Goal: Task Accomplishment & Management: Manage account settings

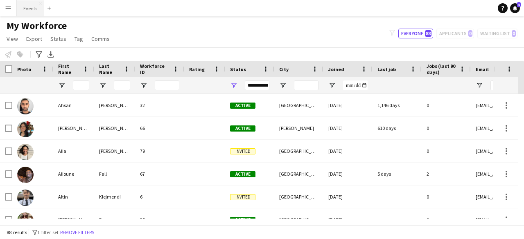
click at [29, 3] on button "Events Close" at bounding box center [30, 8] width 27 height 16
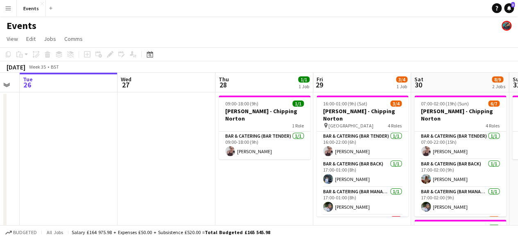
scroll to position [0, 337]
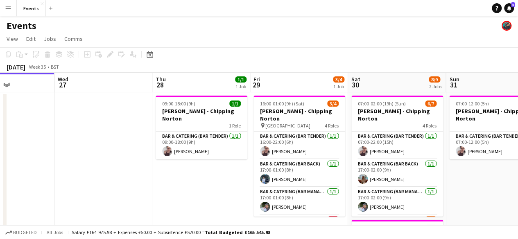
drag, startPoint x: 346, startPoint y: 185, endPoint x: 205, endPoint y: 196, distance: 141.6
click at [205, 196] on app-calendar-viewport "Sat 23 Sun 24 2/2 1 Job Mon 25 Tue 26 Wed 27 Thu 28 1/1 1 Job Fri 29 3/4 1 Job …" at bounding box center [259, 208] width 518 height 270
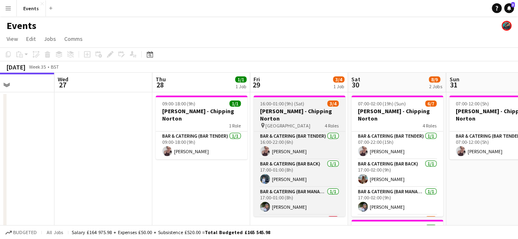
scroll to position [18, 0]
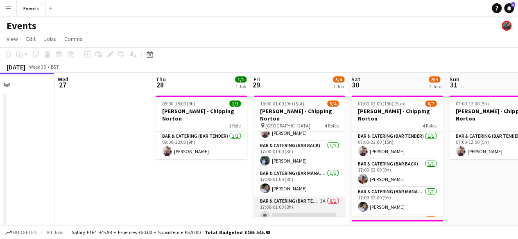
click at [300, 203] on app-card-role "Bar & Catering (Bar Tender) 3A 0/1 17:00-01:00 (8h) single-neutral-actions" at bounding box center [299, 211] width 92 height 28
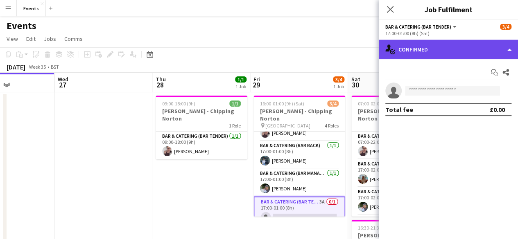
click at [480, 46] on div "single-neutral-actions-check-2 Confirmed" at bounding box center [447, 50] width 139 height 20
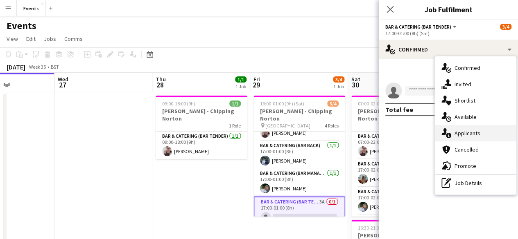
click at [466, 127] on div "single-neutral-actions-information Applicants" at bounding box center [474, 133] width 81 height 16
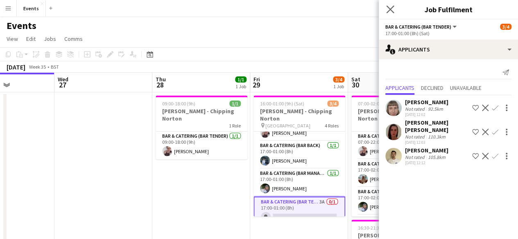
click at [385, 15] on app-icon "Close pop-in" at bounding box center [390, 10] width 12 height 12
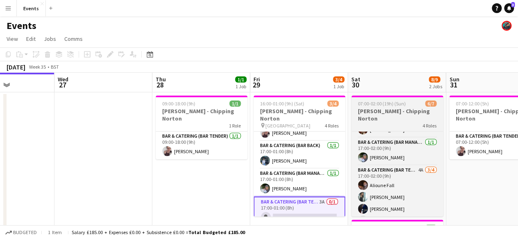
scroll to position [50, 0]
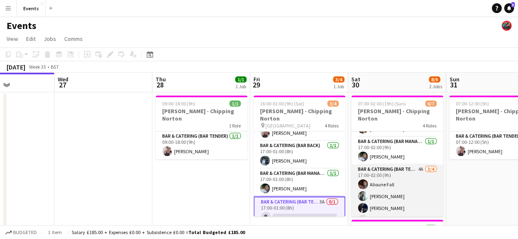
click at [377, 167] on app-card-role "Bar & Catering (Bar Tender) 4A [DATE] 17:00-02:00 (9h) [PERSON_NAME] [PERSON_NA…" at bounding box center [397, 196] width 92 height 63
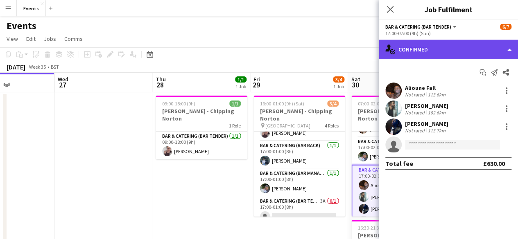
click at [443, 49] on div "single-neutral-actions-check-2 Confirmed" at bounding box center [447, 50] width 139 height 20
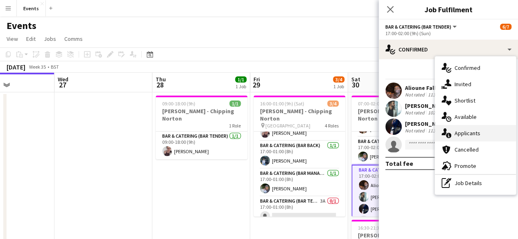
click at [464, 133] on div "single-neutral-actions-information Applicants" at bounding box center [474, 133] width 81 height 16
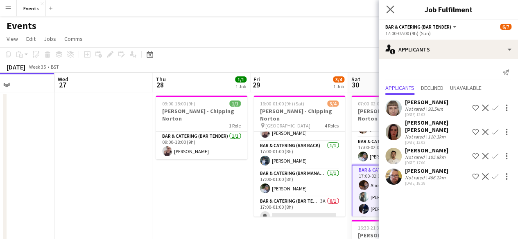
click at [389, 14] on app-icon "Close pop-in" at bounding box center [390, 10] width 12 height 12
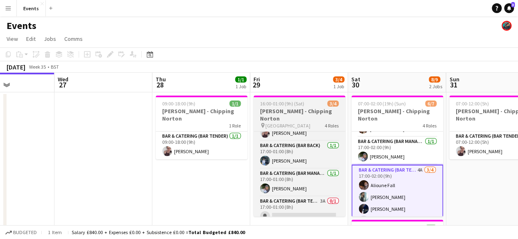
click at [344, 157] on div "Bar & Catering (Bar Tender) [DATE] 16:00-22:00 (6h) [PERSON_NAME] Bar & Caterin…" at bounding box center [299, 174] width 92 height 86
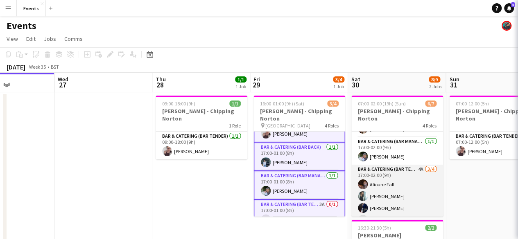
scroll to position [19, 0]
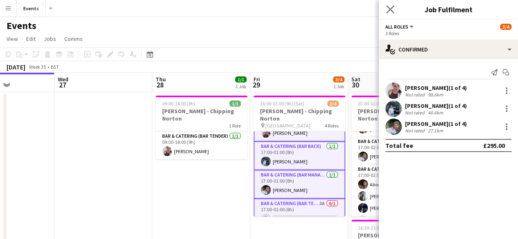
click at [394, 5] on app-icon "Close pop-in" at bounding box center [390, 10] width 12 height 12
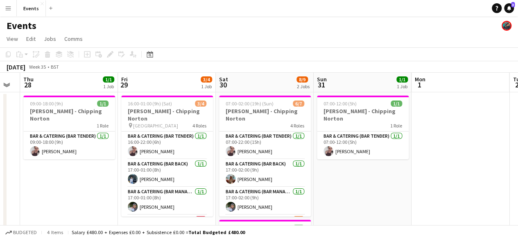
scroll to position [0, 277]
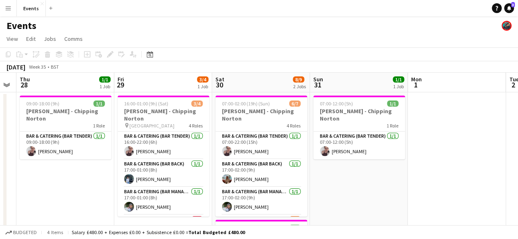
drag, startPoint x: 455, startPoint y: 191, endPoint x: 319, endPoint y: 178, distance: 136.4
click at [319, 178] on app-calendar-viewport "Mon 25 Tue 26 Wed 27 Thu 28 1/1 1 Job Fri 29 3/4 1 Job Sat 30 8/9 2 Jobs Sun 31…" at bounding box center [259, 208] width 518 height 270
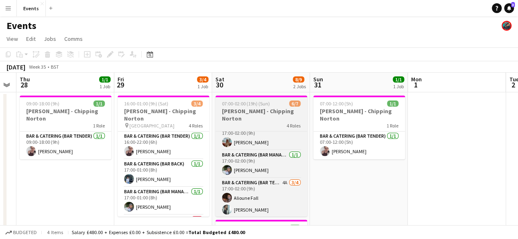
scroll to position [54, 0]
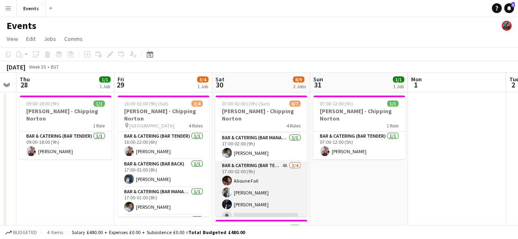
click at [256, 163] on app-card-role "Bar & Catering (Bar Tender) 4A [DATE] 17:00-02:00 (9h) [PERSON_NAME] [PERSON_NA…" at bounding box center [261, 192] width 92 height 63
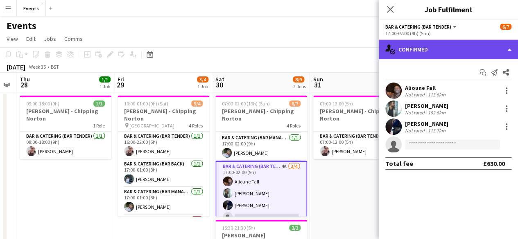
click at [439, 52] on div "single-neutral-actions-check-2 Confirmed" at bounding box center [447, 50] width 139 height 20
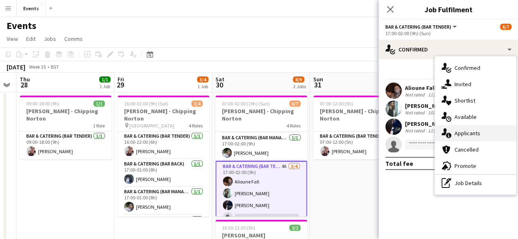
click at [468, 131] on div "single-neutral-actions-information Applicants" at bounding box center [474, 133] width 81 height 16
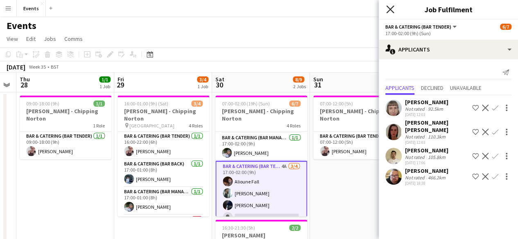
click at [392, 11] on icon "Close pop-in" at bounding box center [390, 9] width 8 height 8
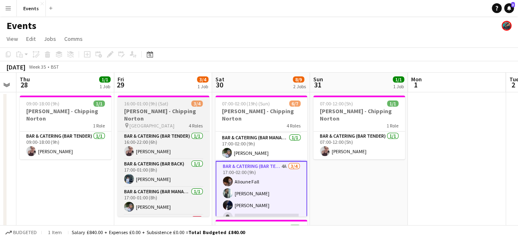
scroll to position [18, 0]
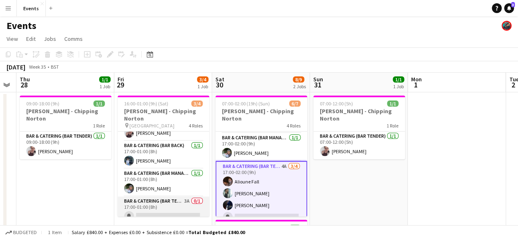
click at [138, 197] on app-card-role "Bar & Catering (Bar Tender) 3A 0/1 17:00-01:00 (8h) single-neutral-actions" at bounding box center [163, 211] width 92 height 28
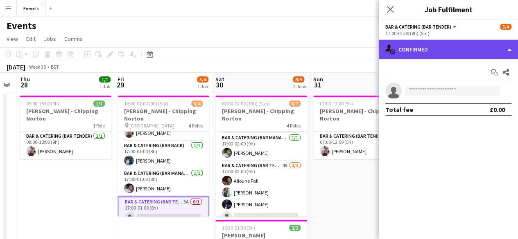
click at [409, 52] on div "single-neutral-actions-check-2 Confirmed" at bounding box center [447, 50] width 139 height 20
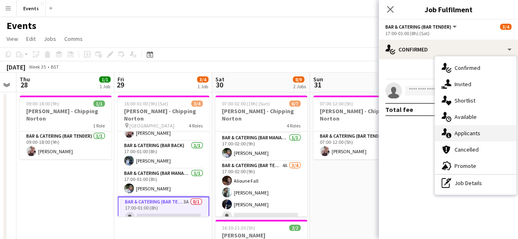
click at [452, 130] on div "single-neutral-actions-information Applicants" at bounding box center [474, 133] width 81 height 16
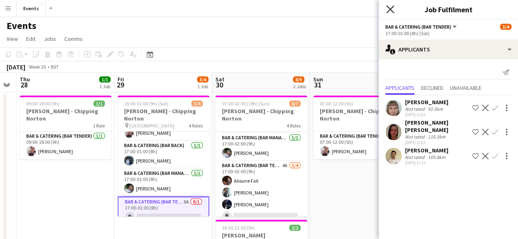
click at [393, 13] on icon at bounding box center [390, 9] width 8 height 8
